Goal: Task Accomplishment & Management: Use online tool/utility

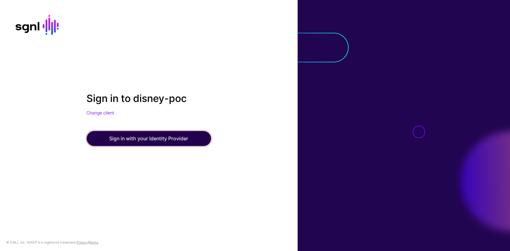
click at [184, 140] on button "Sign in with your Identity Provider" at bounding box center [149, 138] width 124 height 15
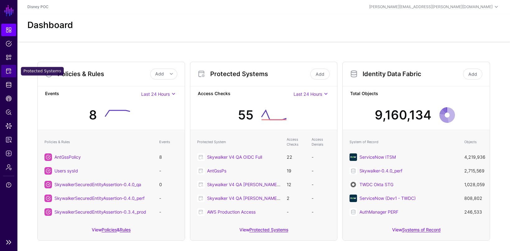
click at [11, 72] on span "Protected Systems" at bounding box center [9, 71] width 6 height 6
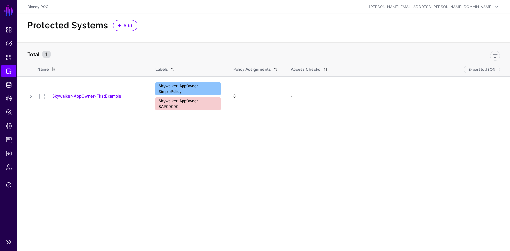
click at [11, 12] on link "SGNL" at bounding box center [9, 11] width 11 height 14
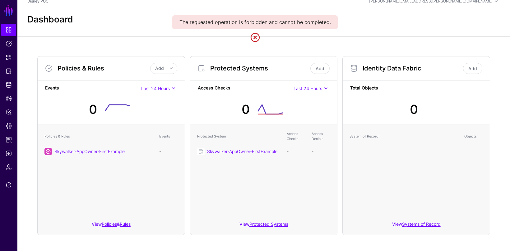
scroll to position [9, 0]
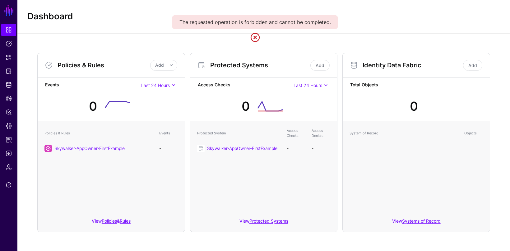
click at [255, 37] on link at bounding box center [255, 37] width 10 height 10
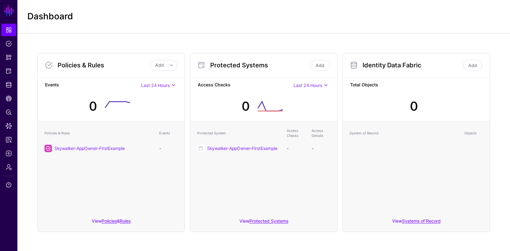
scroll to position [0, 0]
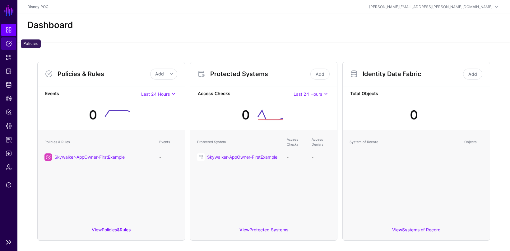
click at [7, 43] on span "Policies" at bounding box center [9, 43] width 6 height 6
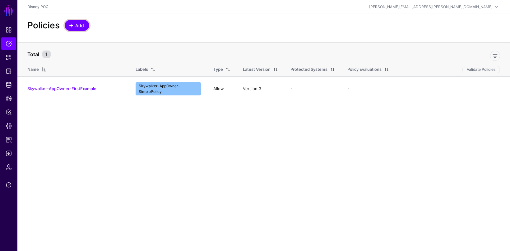
click at [86, 25] on link "Add" at bounding box center [77, 25] width 25 height 11
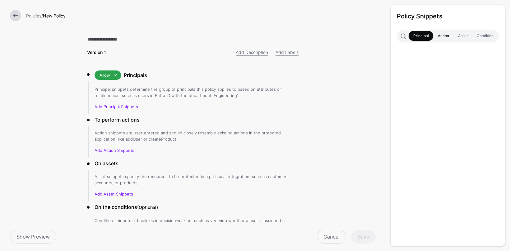
click at [443, 38] on link "Action" at bounding box center [443, 36] width 20 height 10
click at [466, 35] on link "Asset" at bounding box center [463, 36] width 19 height 10
click at [487, 39] on link "Condition" at bounding box center [485, 36] width 26 height 10
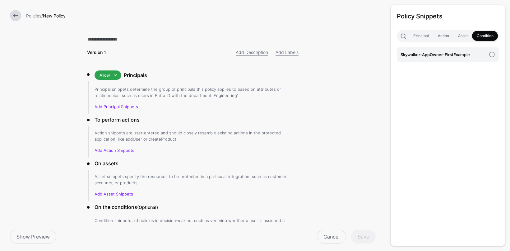
click at [362, 35] on form "Policies / New Policy Version 1 Add Description Add Labels Allow Allow Deny Pri…" at bounding box center [193, 149] width 386 height 298
click at [333, 240] on link "Cancel" at bounding box center [331, 236] width 29 height 14
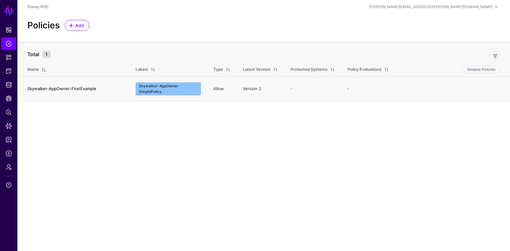
click at [68, 89] on link "Skywalker-AppOwner-FirstExample" at bounding box center [61, 88] width 69 height 5
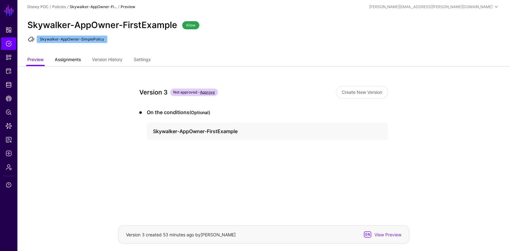
click at [68, 57] on span "Assignments" at bounding box center [67, 59] width 29 height 7
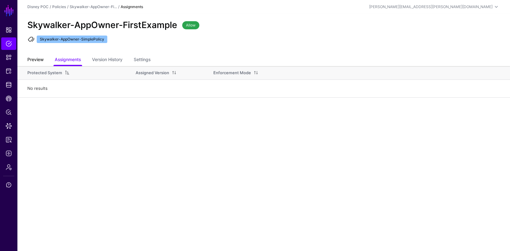
click at [40, 56] on link "Preview" at bounding box center [35, 60] width 16 height 12
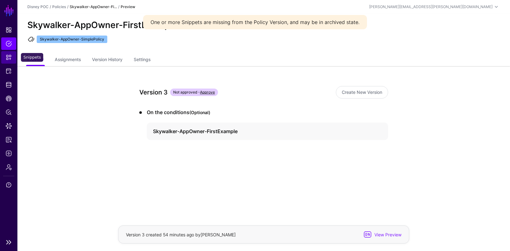
click at [8, 57] on span "Snippets" at bounding box center [9, 57] width 6 height 6
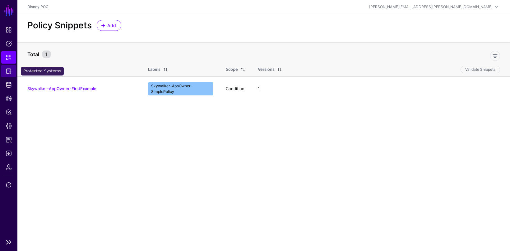
click at [12, 69] on link "Protected Systems" at bounding box center [8, 71] width 15 height 12
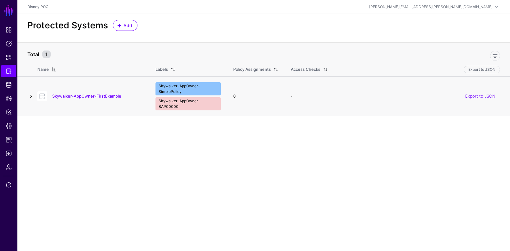
click at [31, 94] on link at bounding box center [30, 95] width 7 height 7
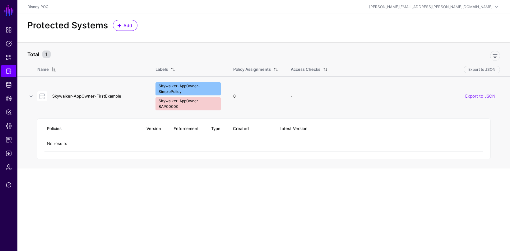
click at [77, 95] on link "Skywalker-AppOwner-FirstExample" at bounding box center [86, 95] width 69 height 5
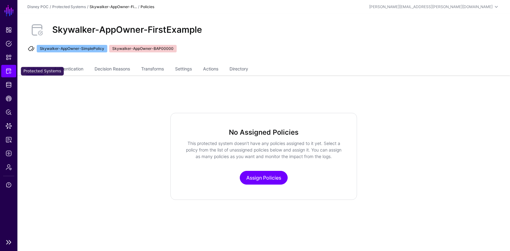
click at [8, 73] on span "Protected Systems" at bounding box center [9, 71] width 6 height 6
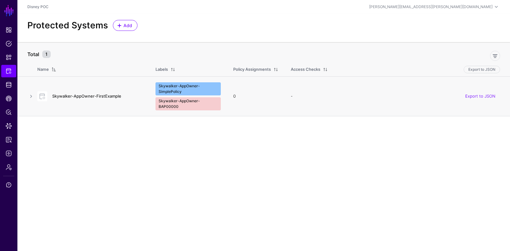
click at [96, 94] on link "Skywalker-AppOwner-FirstExample" at bounding box center [86, 95] width 69 height 5
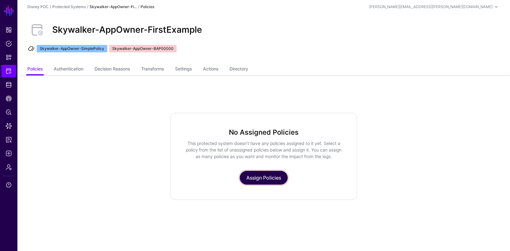
click at [265, 179] on link "Assign Policies" at bounding box center [264, 178] width 48 height 14
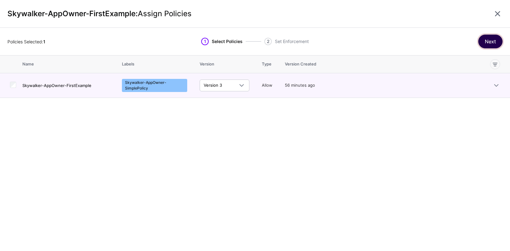
click at [488, 44] on button "Next" at bounding box center [491, 42] width 24 height 14
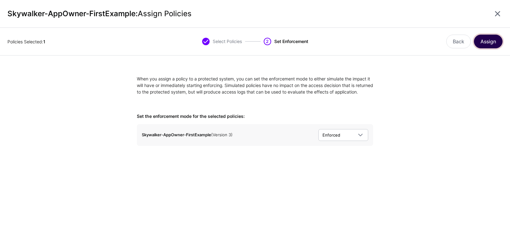
click at [488, 44] on button "Assign" at bounding box center [488, 42] width 29 height 14
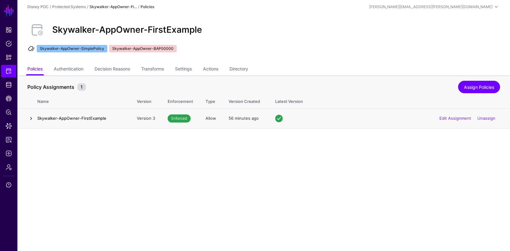
click at [33, 117] on link at bounding box center [30, 118] width 7 height 7
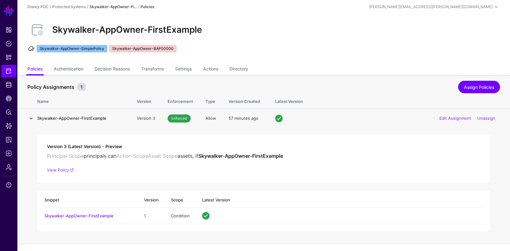
click at [31, 118] on link at bounding box center [30, 118] width 7 height 7
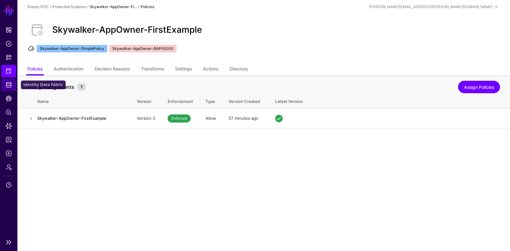
click at [9, 83] on span "Identity Data Fabric" at bounding box center [9, 85] width 6 height 6
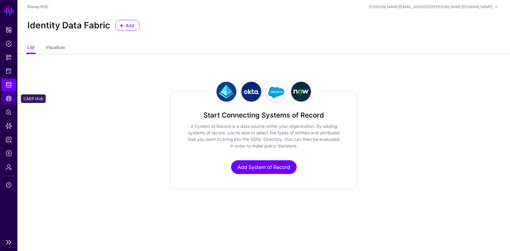
click at [9, 99] on span "CAEP Hub" at bounding box center [9, 98] width 6 height 6
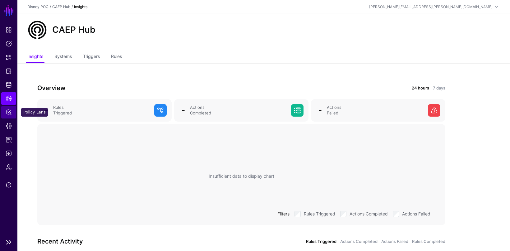
click at [8, 113] on span "Policy Lens" at bounding box center [9, 112] width 6 height 6
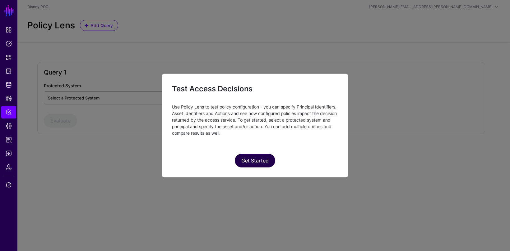
click at [260, 160] on button "Get Started" at bounding box center [255, 160] width 40 height 14
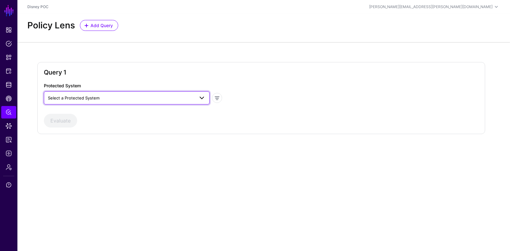
click at [176, 96] on span "Select a Protected System" at bounding box center [121, 97] width 147 height 7
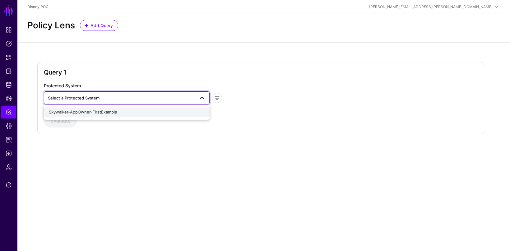
click at [140, 113] on div "Skywalker-AppOwner-FirstExample" at bounding box center [127, 112] width 156 height 6
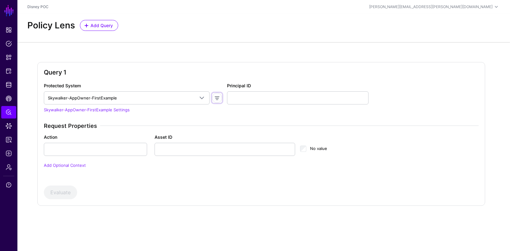
click at [219, 96] on span at bounding box center [217, 98] width 10 height 10
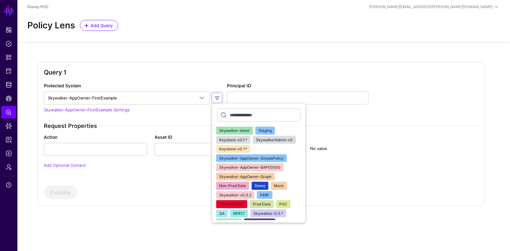
click at [219, 96] on span at bounding box center [217, 98] width 10 height 10
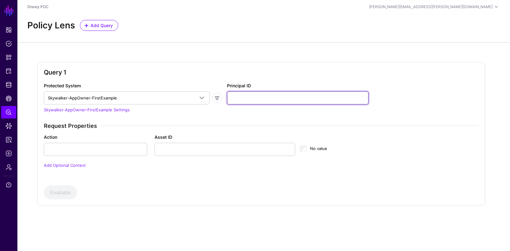
click at [253, 94] on input "Principal ID" at bounding box center [298, 97] width 142 height 13
type input "*"
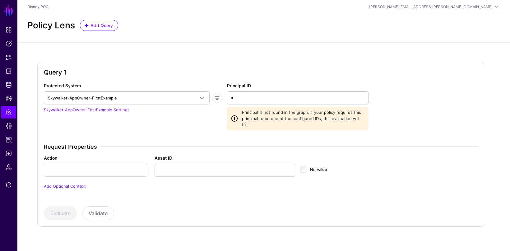
click at [86, 154] on div "Action" at bounding box center [95, 165] width 111 height 22
click at [88, 166] on input "Action" at bounding box center [95, 169] width 103 height 13
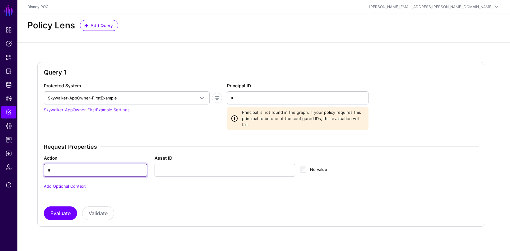
type input "*"
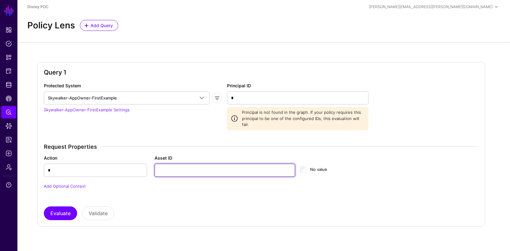
click at [188, 163] on input "Asset ID" at bounding box center [225, 169] width 141 height 13
type input "*"
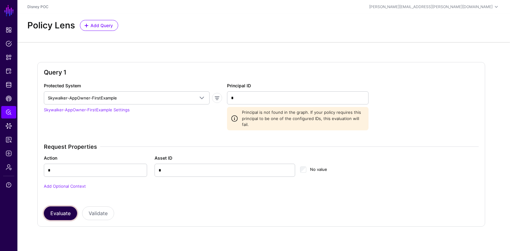
click at [63, 206] on button "Evaluate" at bounding box center [60, 213] width 33 height 14
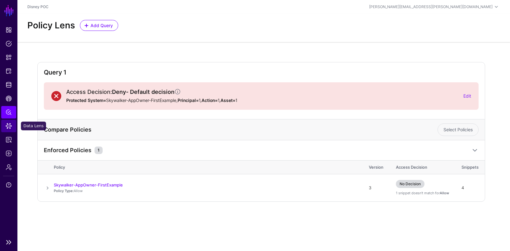
click at [14, 125] on link "Data Lens" at bounding box center [8, 125] width 15 height 12
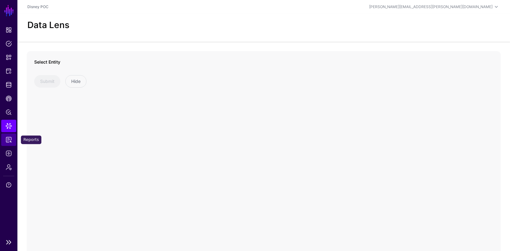
click at [8, 139] on span "Reports" at bounding box center [9, 139] width 6 height 6
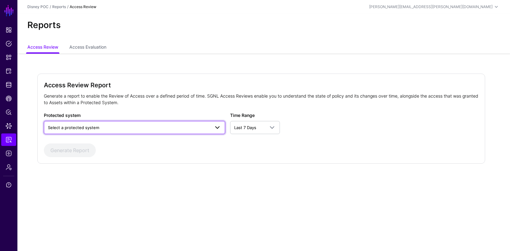
click at [87, 128] on span "Select a protected system" at bounding box center [73, 127] width 51 height 5
click at [88, 143] on span "Skywalker-AppOwner-FirstExample" at bounding box center [83, 141] width 68 height 5
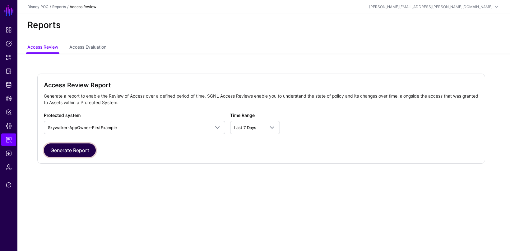
click at [82, 149] on button "Generate Report" at bounding box center [70, 150] width 52 height 14
click at [71, 151] on button "Generate Report" at bounding box center [70, 150] width 52 height 14
click at [10, 152] on span "Logs" at bounding box center [9, 153] width 6 height 6
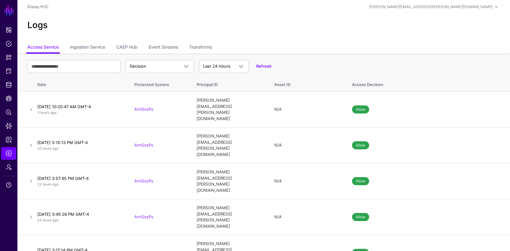
click at [141, 37] on div "Logs" at bounding box center [263, 28] width 493 height 28
click at [255, 31] on div "Logs" at bounding box center [263, 28] width 493 height 28
